Goal: Find specific page/section: Find specific page/section

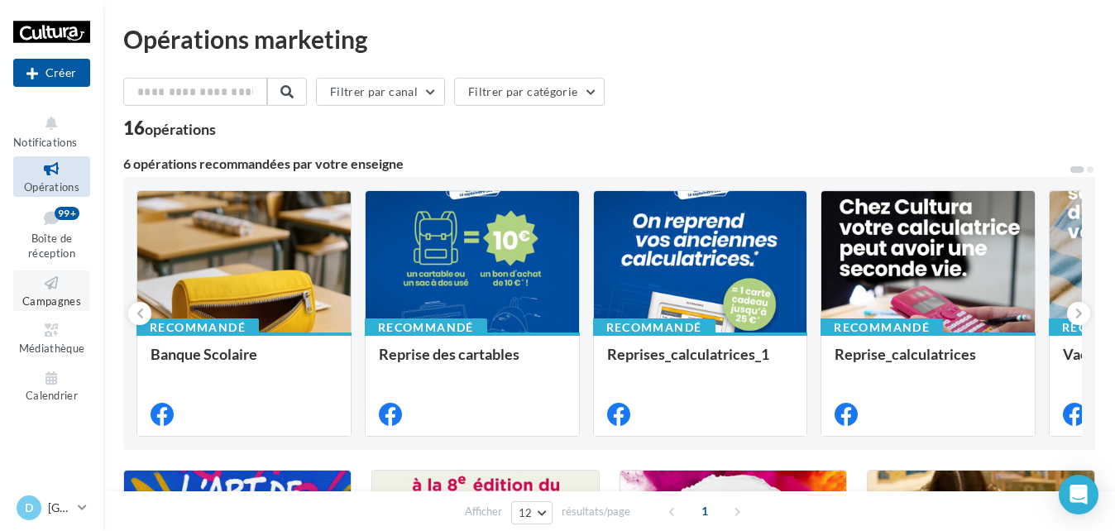
click at [70, 291] on icon at bounding box center [51, 283] width 67 height 19
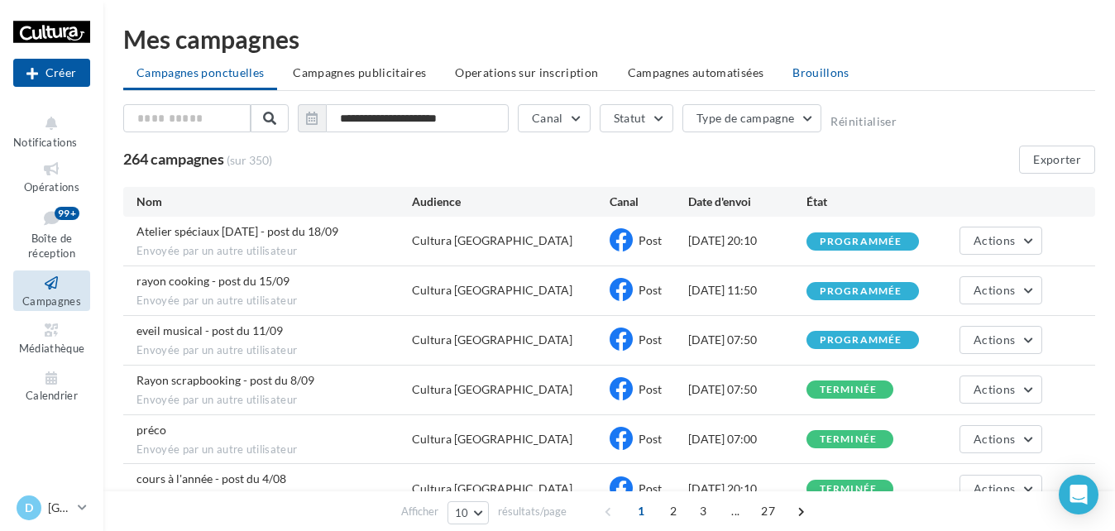
click at [799, 79] on span "Brouillons" at bounding box center [821, 72] width 57 height 14
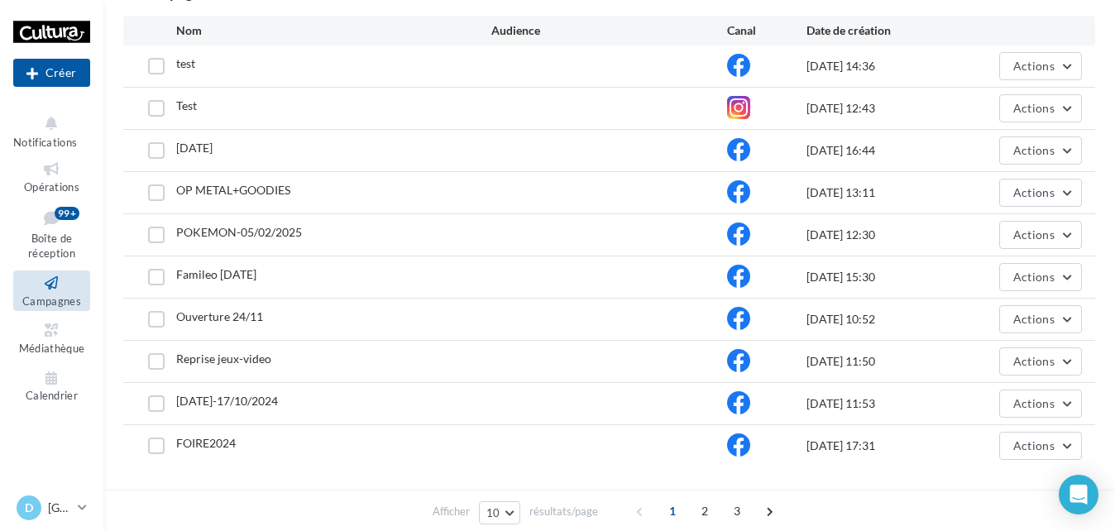
scroll to position [145, 0]
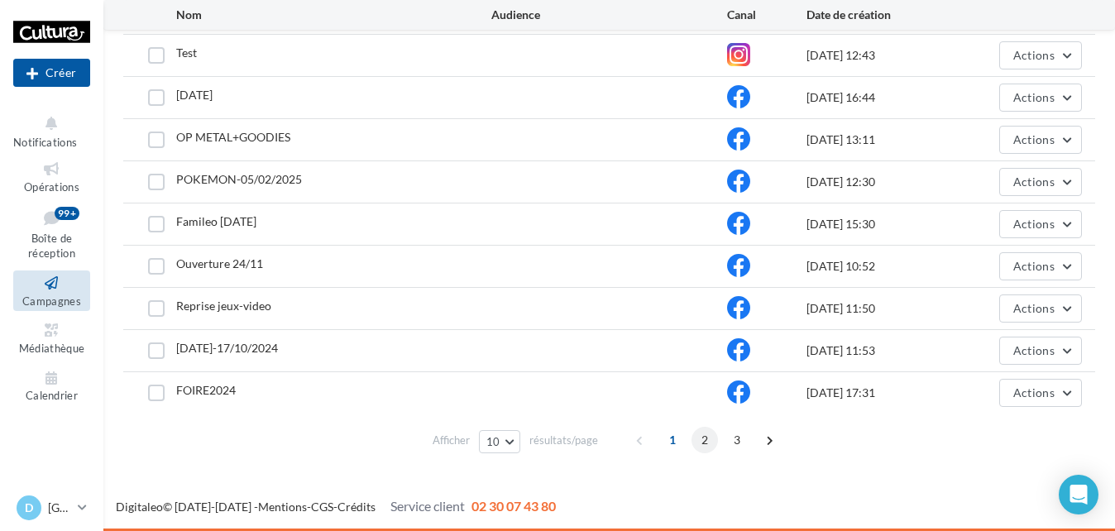
click at [701, 439] on span "2" at bounding box center [705, 440] width 26 height 26
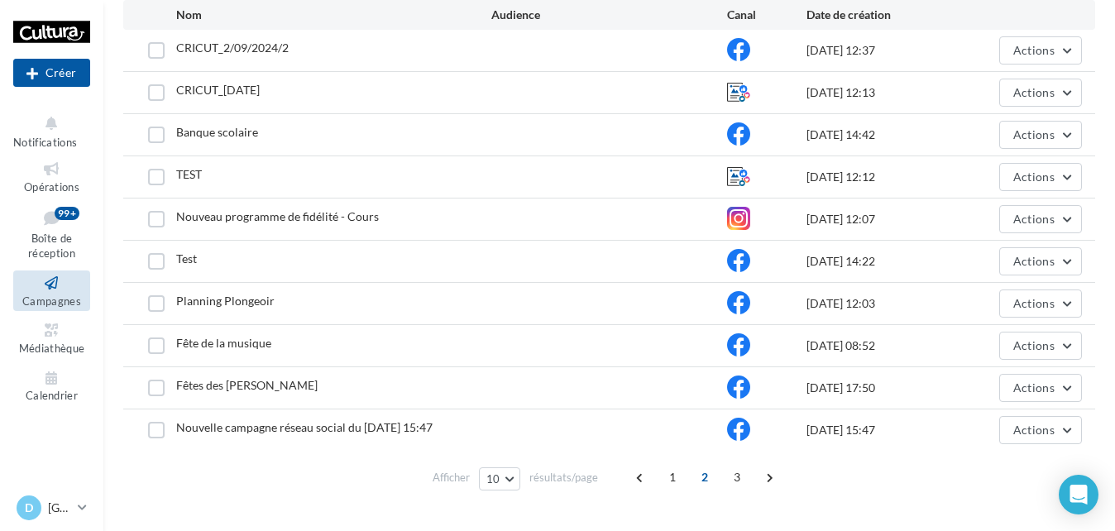
scroll to position [189, 0]
click at [732, 491] on span "3" at bounding box center [737, 479] width 26 height 26
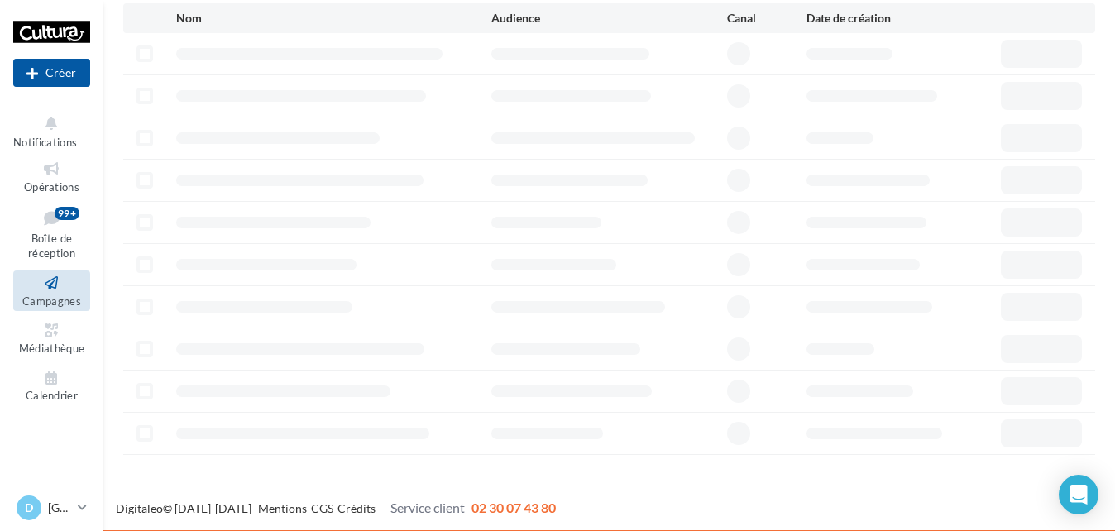
scroll to position [0, 0]
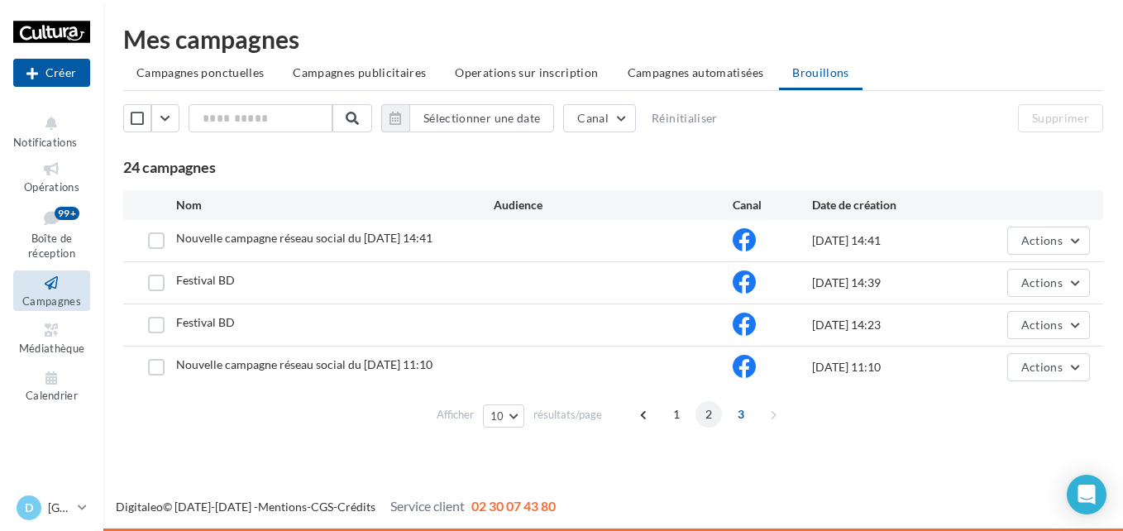
click at [719, 418] on span "2" at bounding box center [709, 414] width 26 height 26
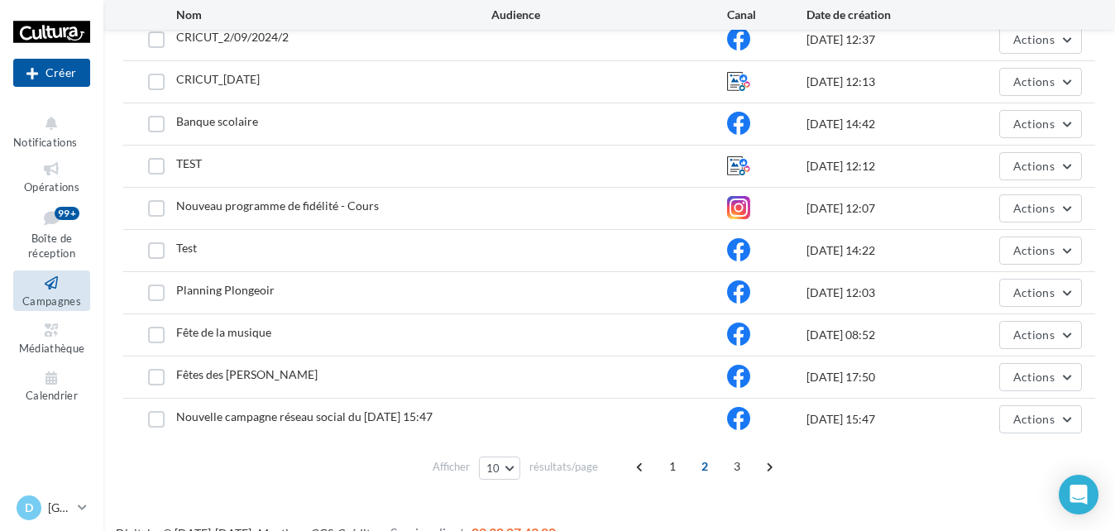
scroll to position [227, 0]
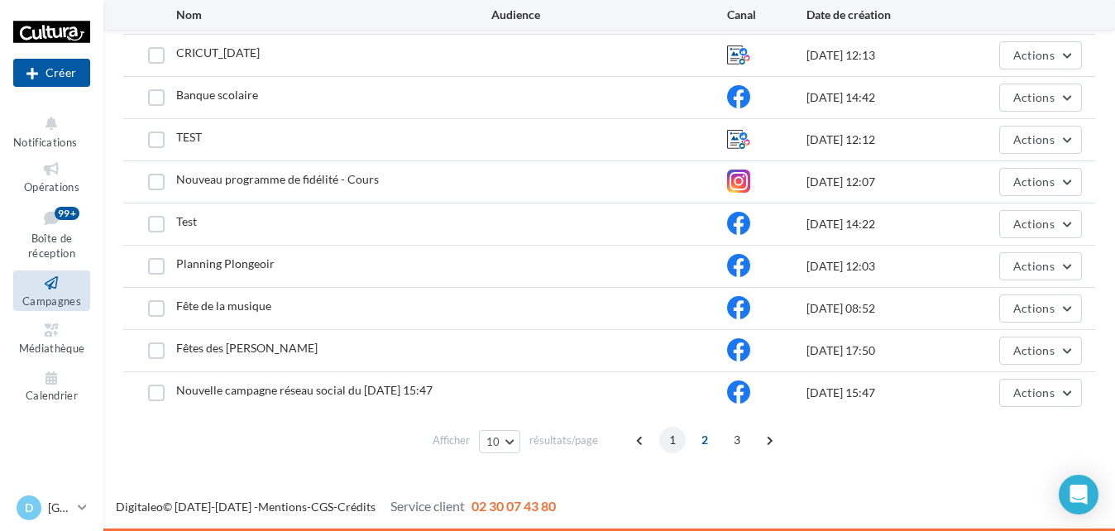
click at [668, 433] on span "1" at bounding box center [672, 440] width 26 height 26
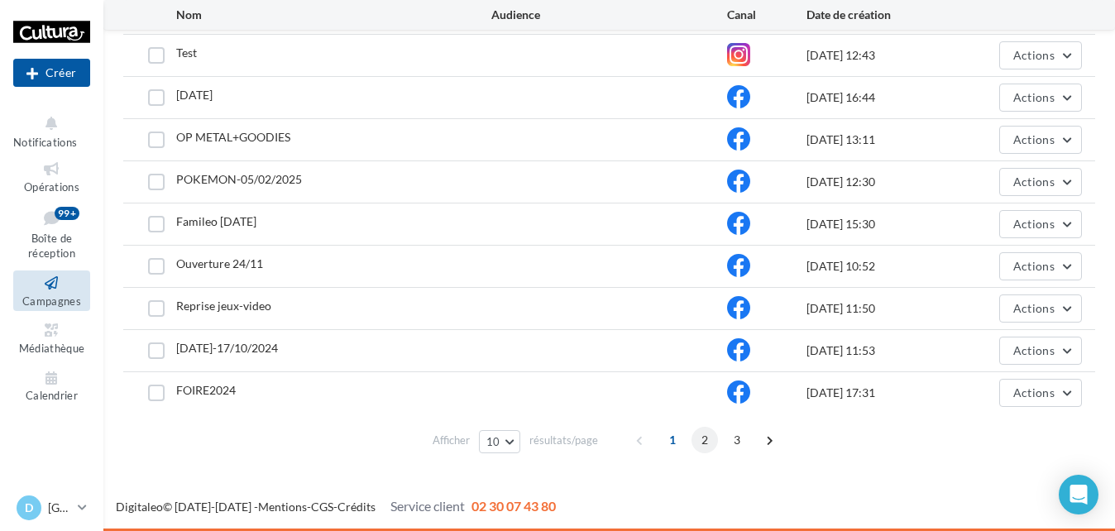
click at [703, 441] on span "2" at bounding box center [705, 440] width 26 height 26
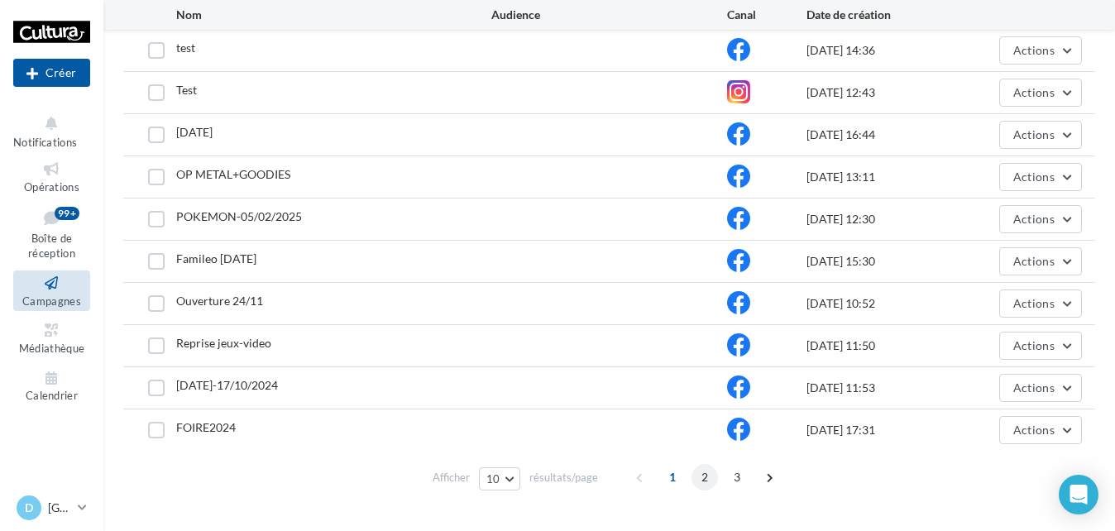
scroll to position [189, 0]
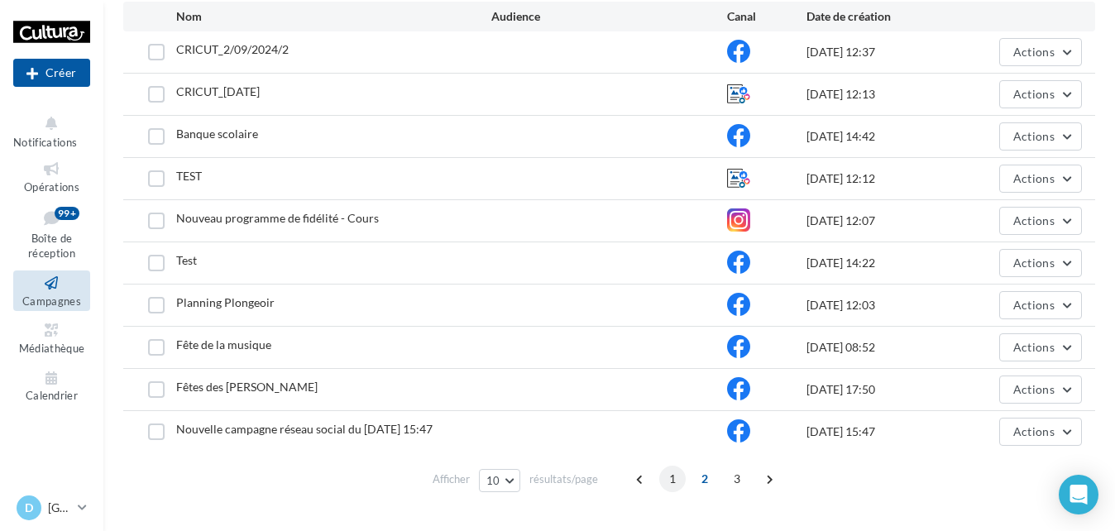
click at [671, 486] on span "1" at bounding box center [672, 479] width 26 height 26
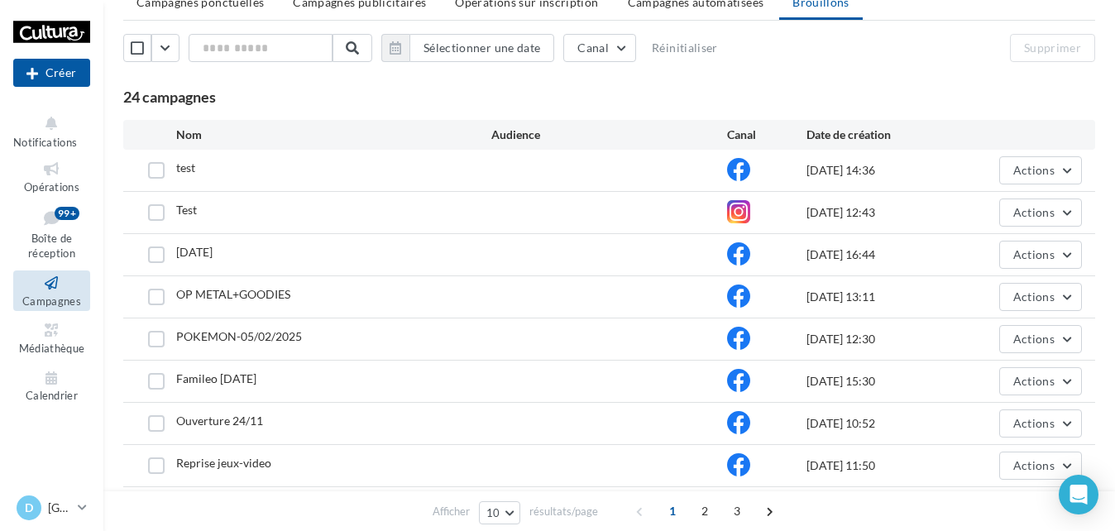
scroll to position [0, 0]
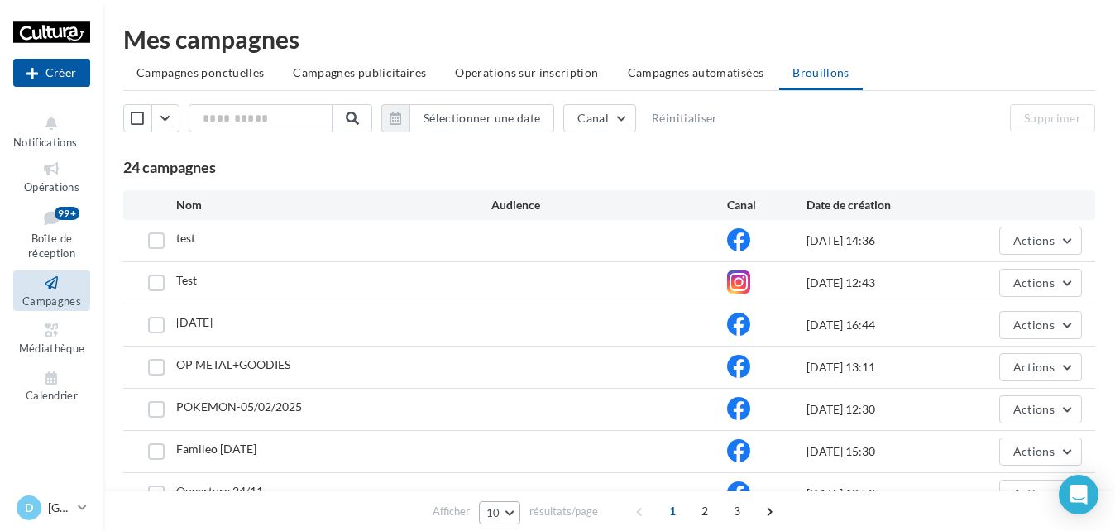
click at [509, 516] on button "10" at bounding box center [500, 512] width 42 height 23
click at [506, 477] on span "100" at bounding box center [502, 482] width 20 height 13
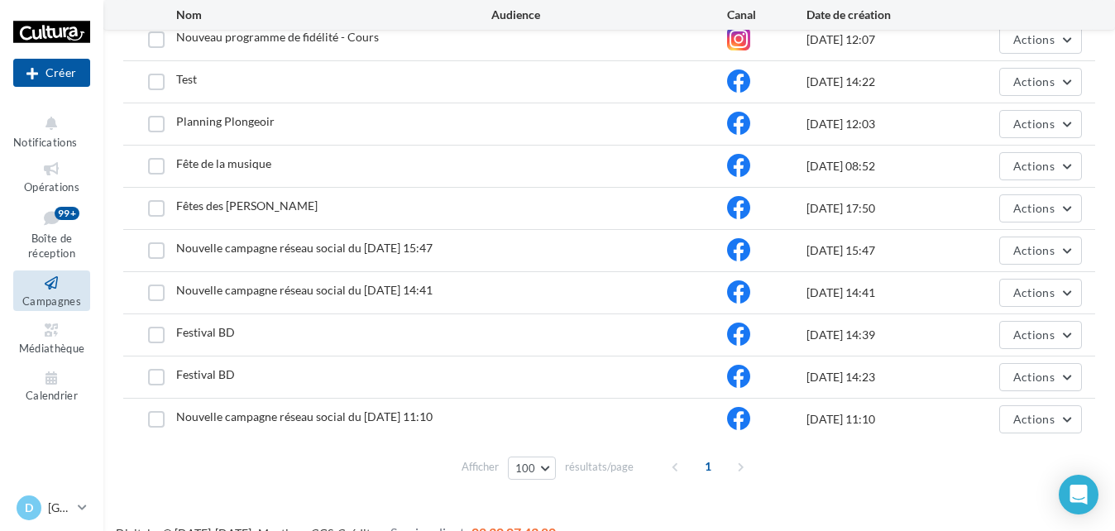
scroll to position [818, 0]
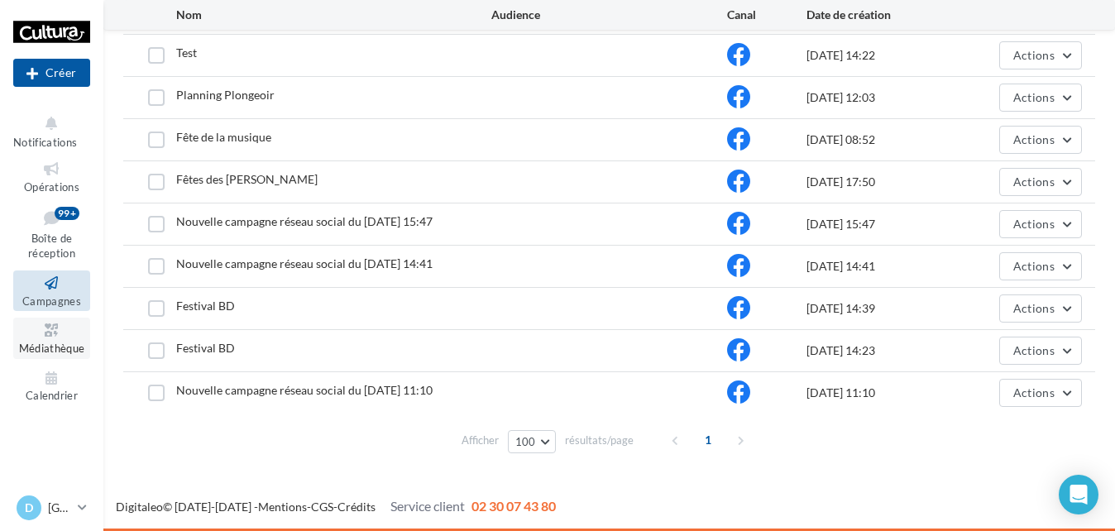
click at [74, 334] on icon at bounding box center [51, 330] width 67 height 19
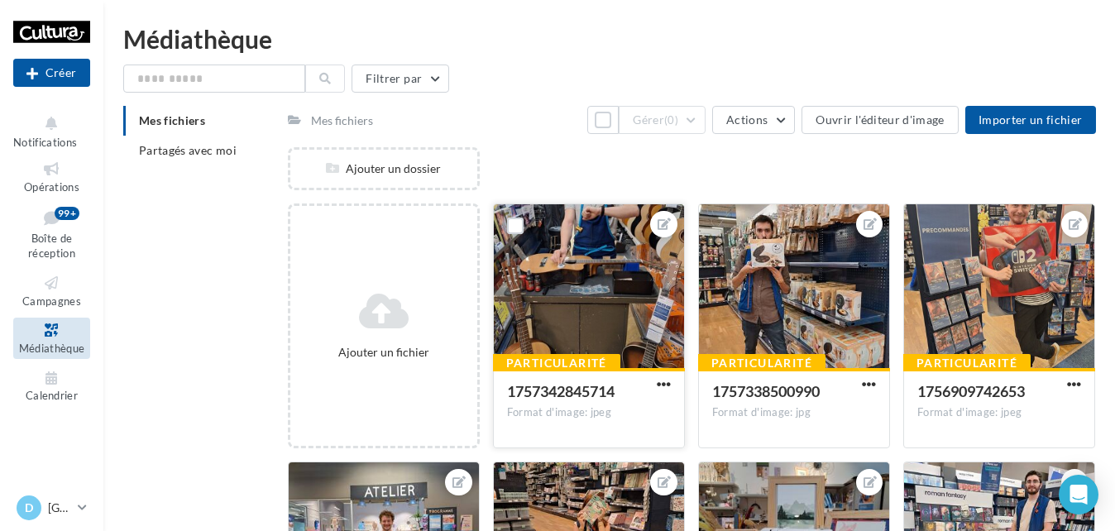
click at [591, 280] on div at bounding box center [589, 286] width 190 height 165
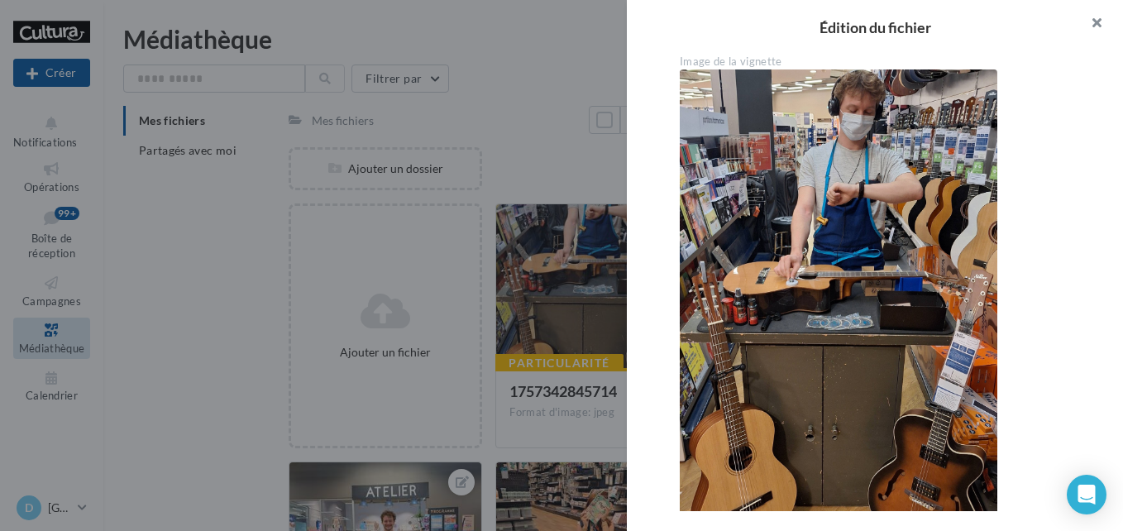
click at [1098, 15] on button "button" at bounding box center [1090, 25] width 66 height 50
